Goal: Find specific page/section: Find specific page/section

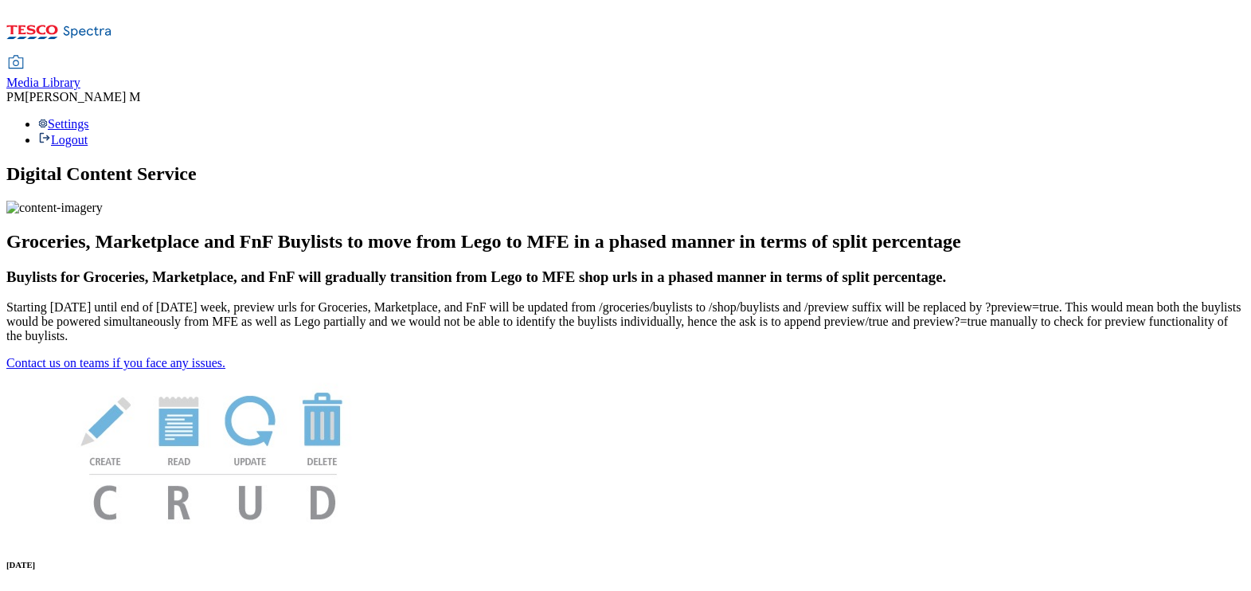
click at [80, 76] on span "Media Library" at bounding box center [43, 83] width 74 height 14
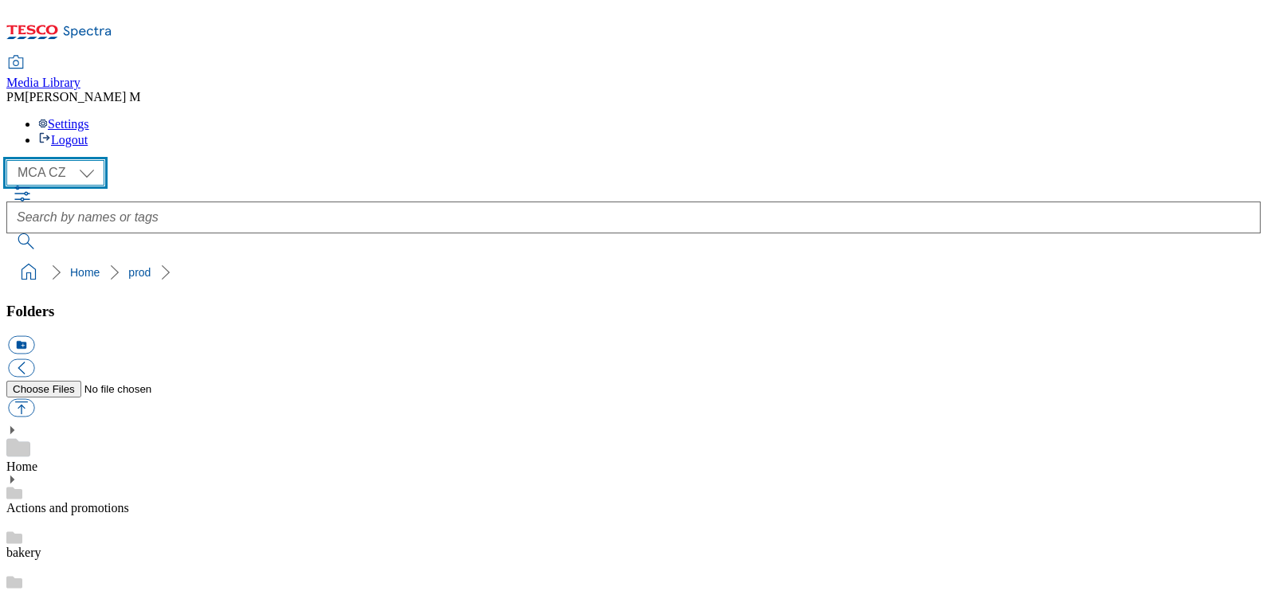
click at [74, 160] on select "MCA CZ MCA HU MCA SK" at bounding box center [55, 172] width 98 height 25
click at [10, 160] on select "MCA CZ MCA HU MCA SK" at bounding box center [55, 172] width 98 height 25
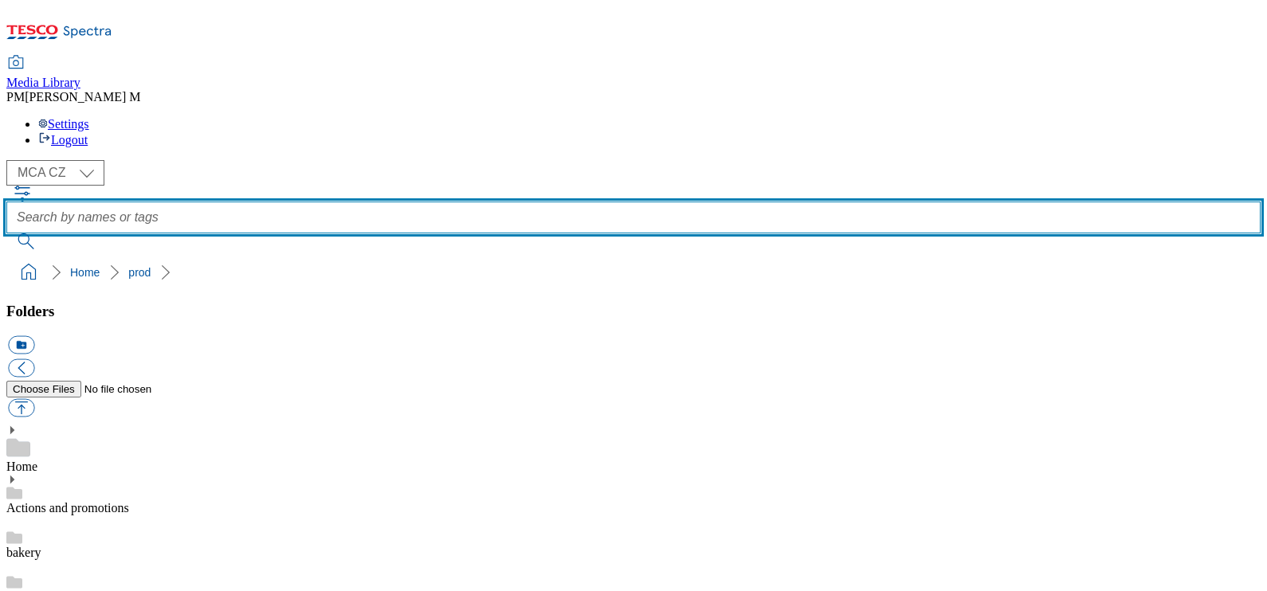
click at [793, 202] on input "text" at bounding box center [633, 218] width 1254 height 32
type input "xe2"
click at [6, 233] on button "submit" at bounding box center [26, 241] width 41 height 16
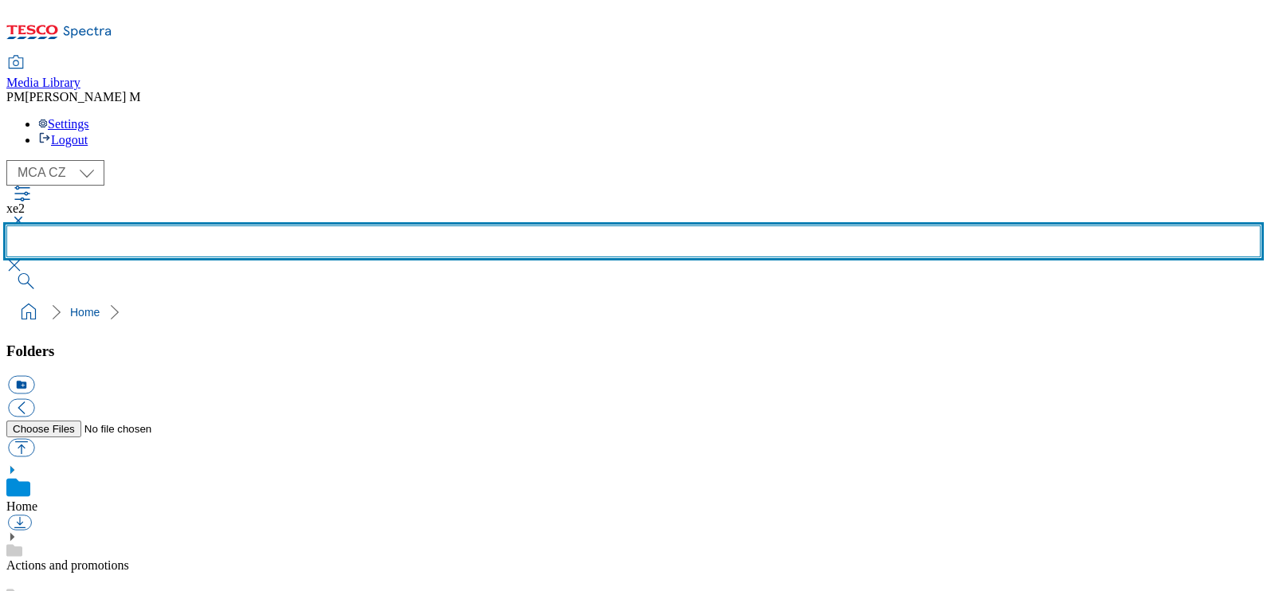
scroll to position [16, 0]
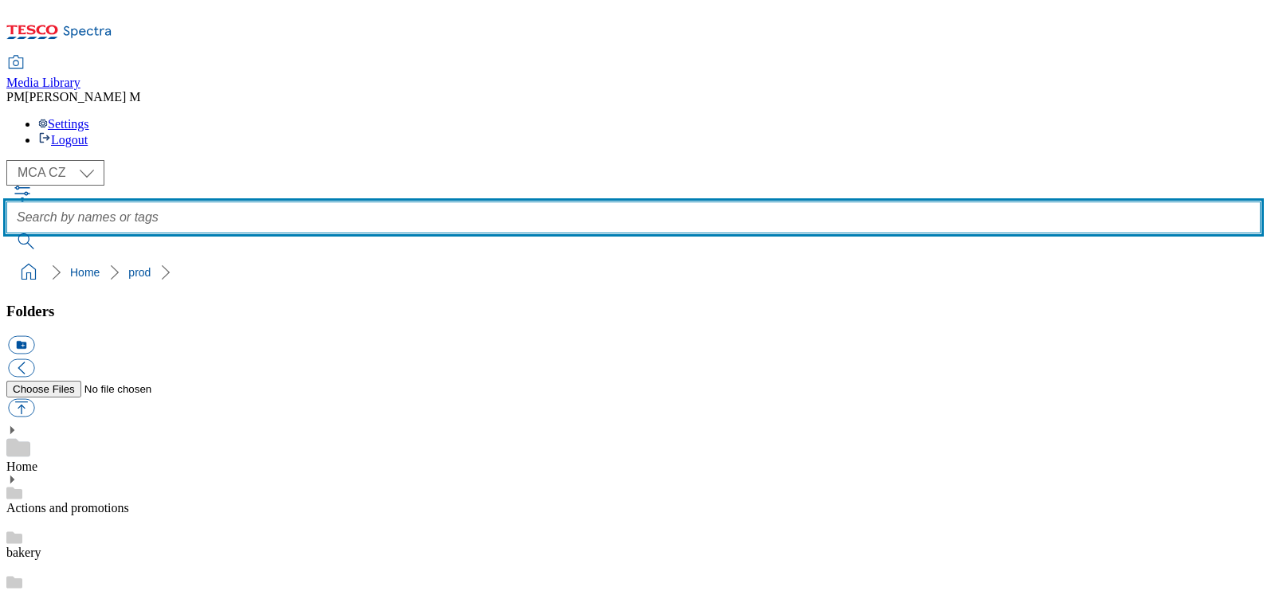
click at [755, 202] on input "text" at bounding box center [633, 218] width 1254 height 32
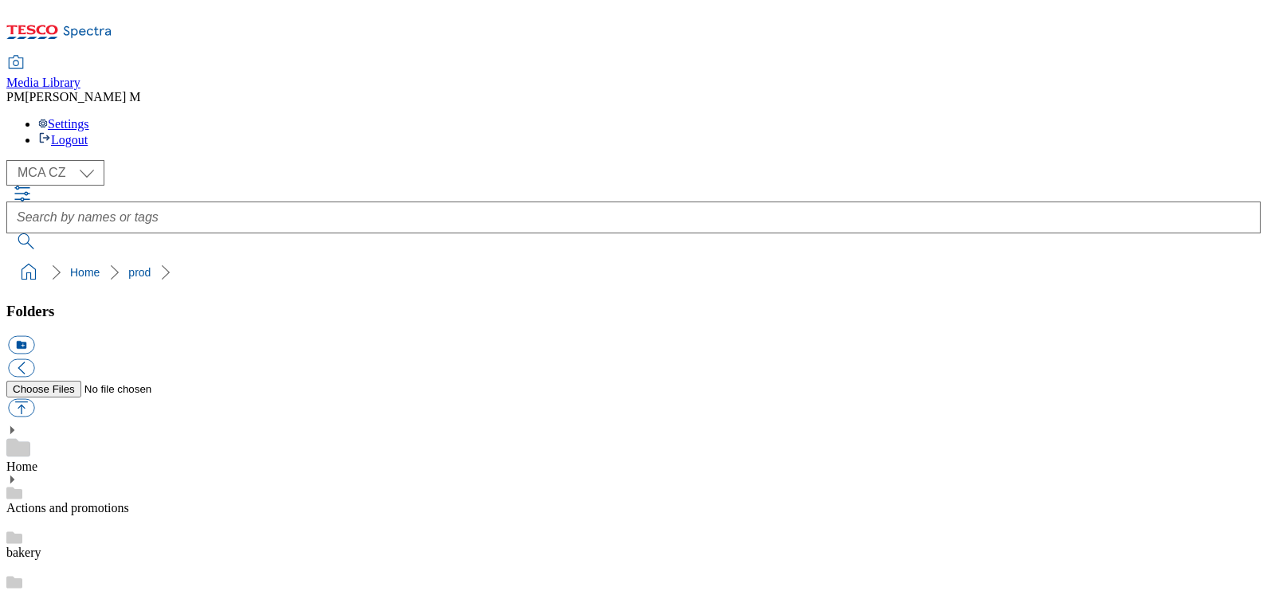
drag, startPoint x: 1163, startPoint y: 167, endPoint x: 1217, endPoint y: 173, distance: 54.5
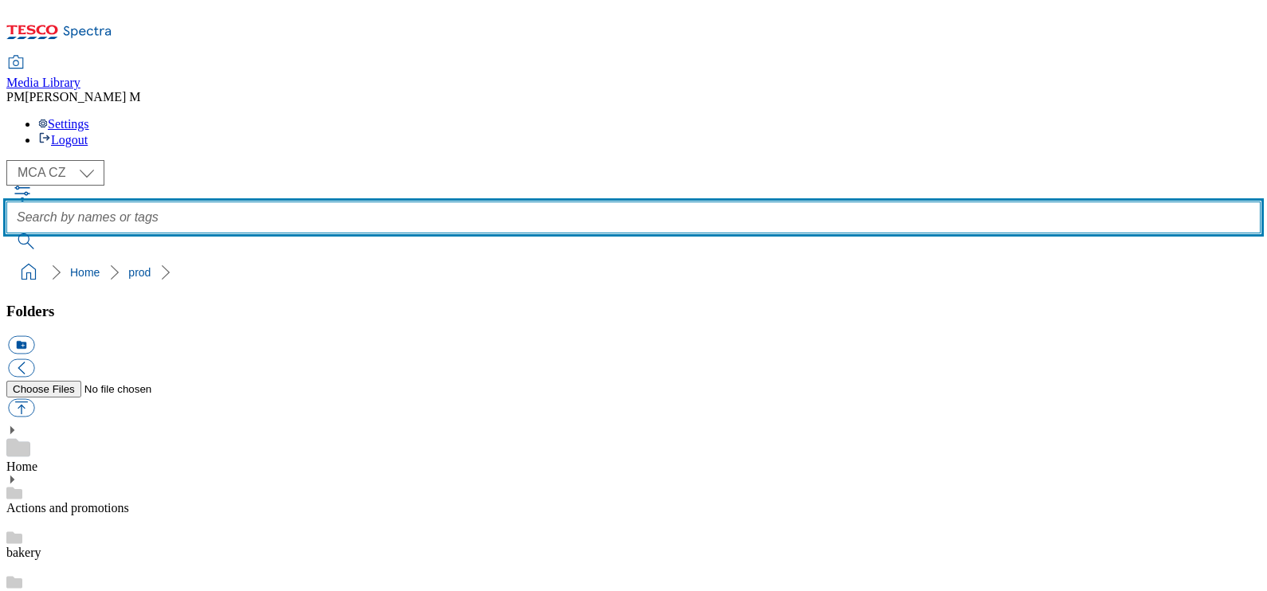
click at [694, 202] on input "text" at bounding box center [633, 218] width 1254 height 32
type input "XE2"
click at [6, 233] on button "submit" at bounding box center [26, 241] width 41 height 16
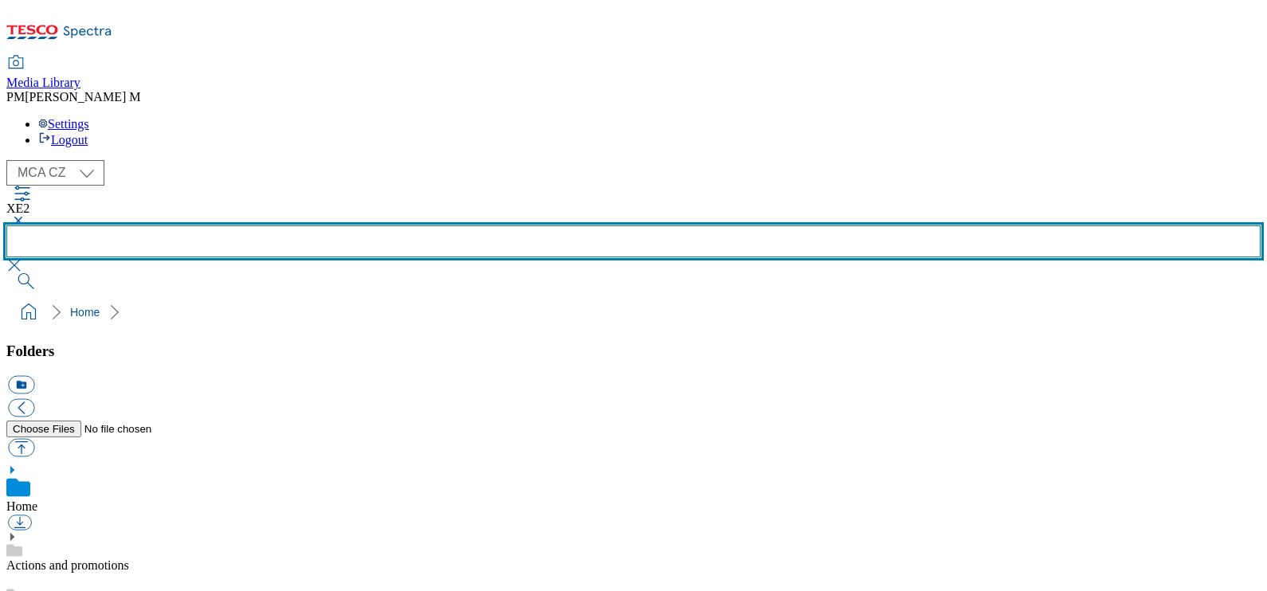
scroll to position [159, 0]
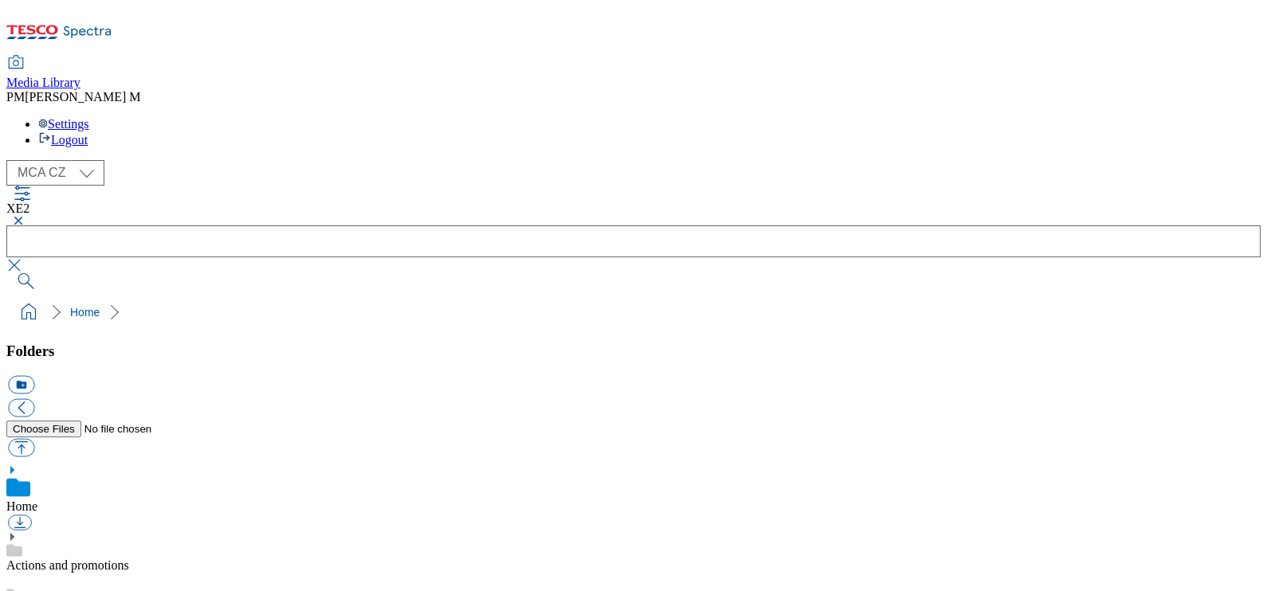
drag, startPoint x: 1204, startPoint y: 361, endPoint x: 1052, endPoint y: 364, distance: 151.4
select select "flare-mca-sk"
